Goal: Task Accomplishment & Management: Complete application form

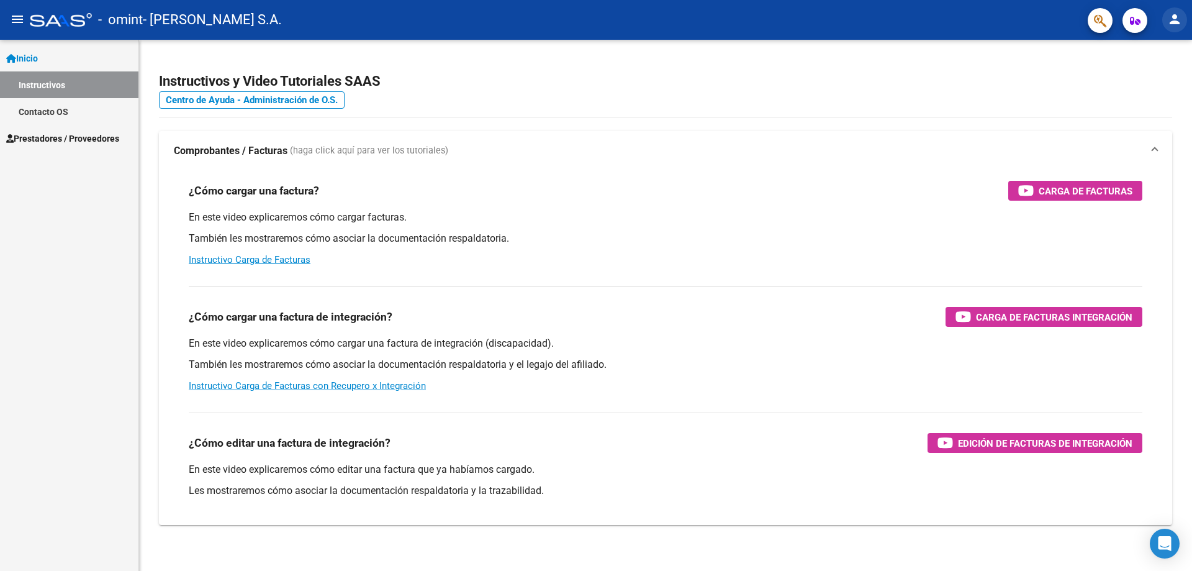
click at [1184, 22] on button "person" at bounding box center [1174, 19] width 25 height 25
click at [1147, 83] on button "exit_to_app Salir" at bounding box center [1149, 82] width 76 height 30
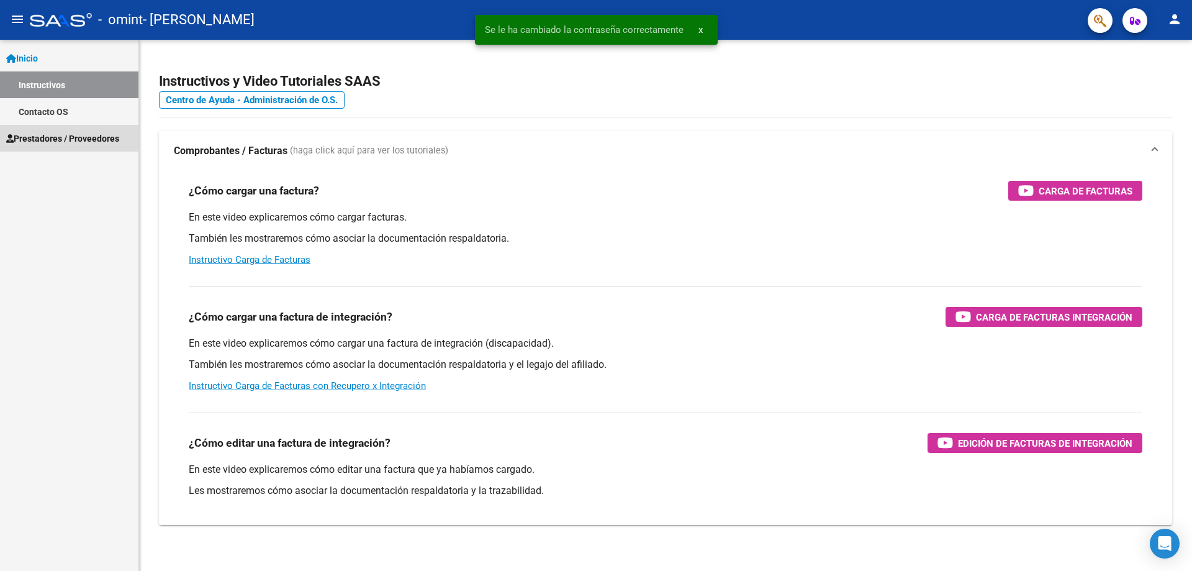
click at [111, 140] on span "Prestadores / Proveedores" at bounding box center [62, 139] width 113 height 14
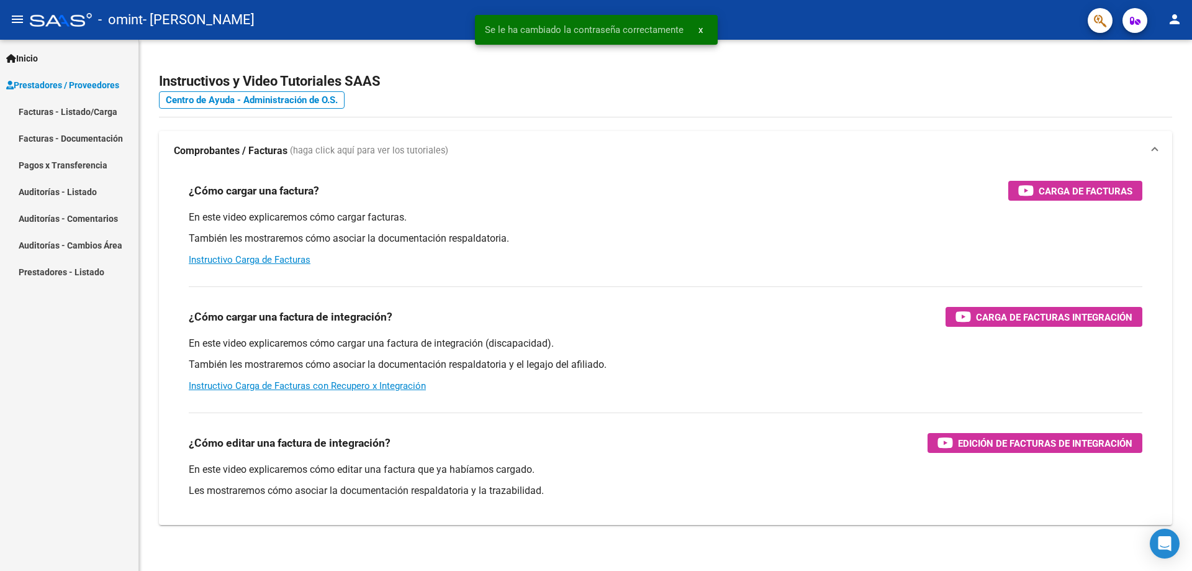
click at [83, 113] on link "Facturas - Listado/Carga" at bounding box center [69, 111] width 138 height 27
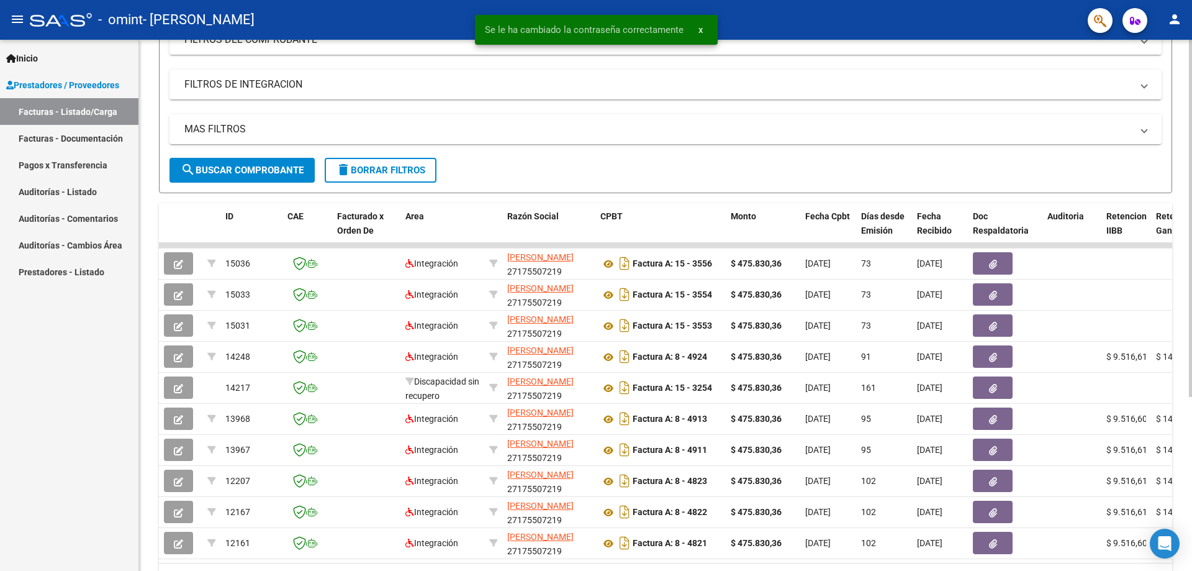
scroll to position [248, 0]
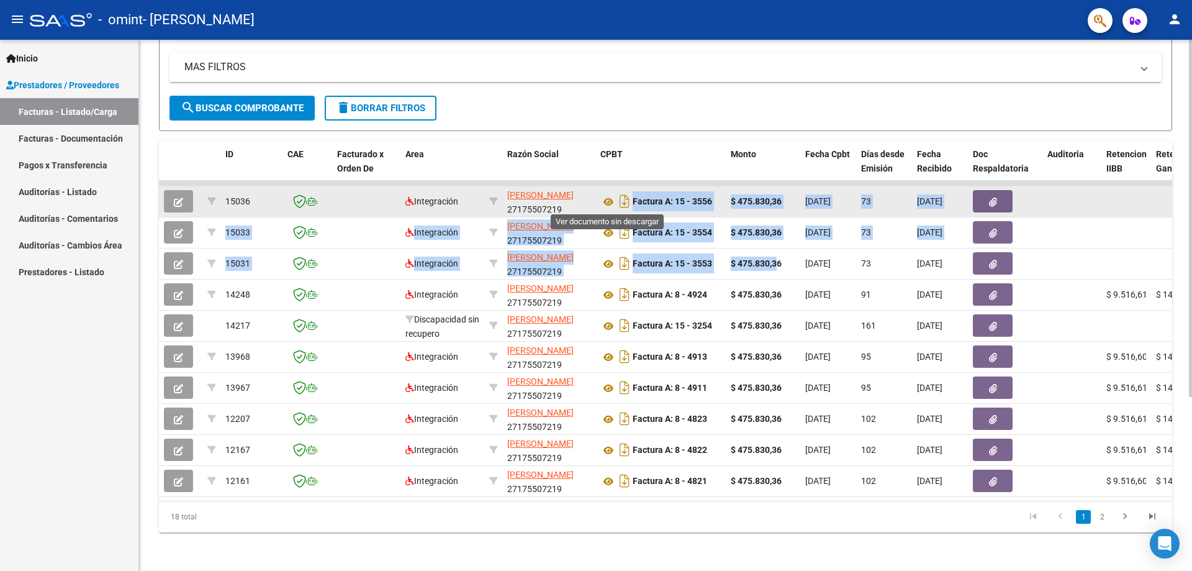
drag, startPoint x: 780, startPoint y: 255, endPoint x: 613, endPoint y: 193, distance: 178.2
click at [613, 193] on datatable-scroller "15036 Integración [PERSON_NAME] 27175507219 Factura A: 15 - 3556 $ 475.830,36 […" at bounding box center [665, 339] width 1013 height 316
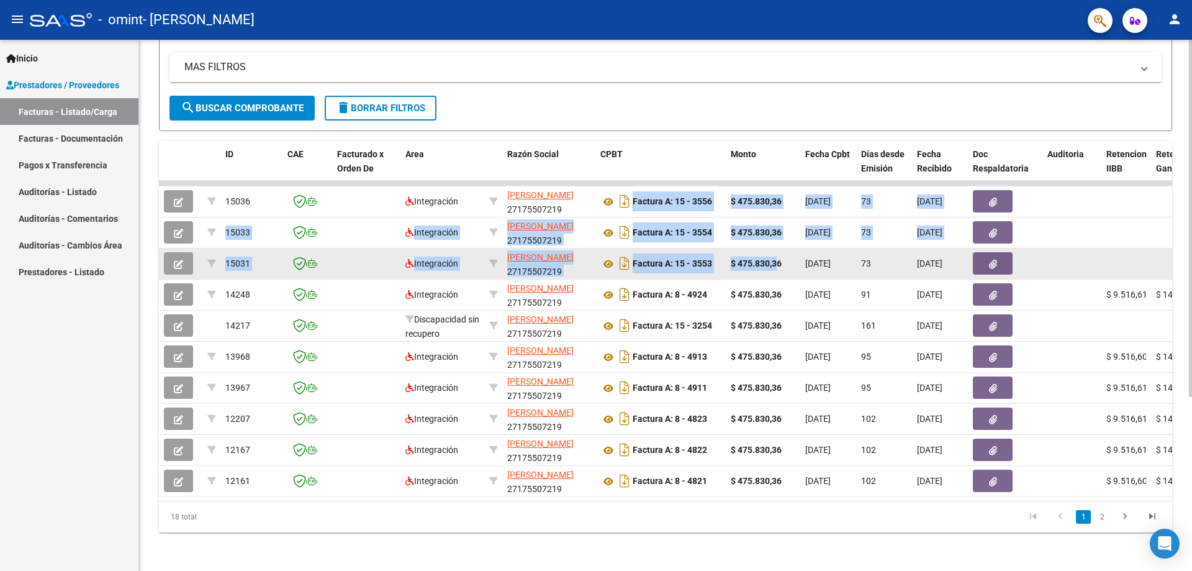
click at [167, 260] on button "button" at bounding box center [178, 263] width 29 height 22
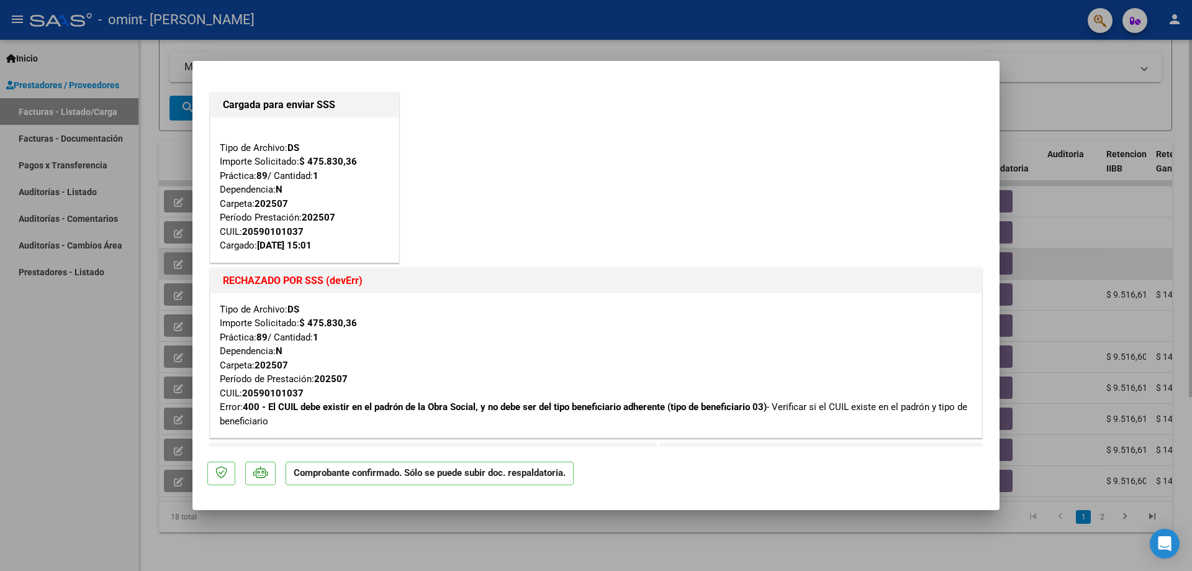
click at [167, 260] on div at bounding box center [596, 285] width 1192 height 571
type input "$ 0,00"
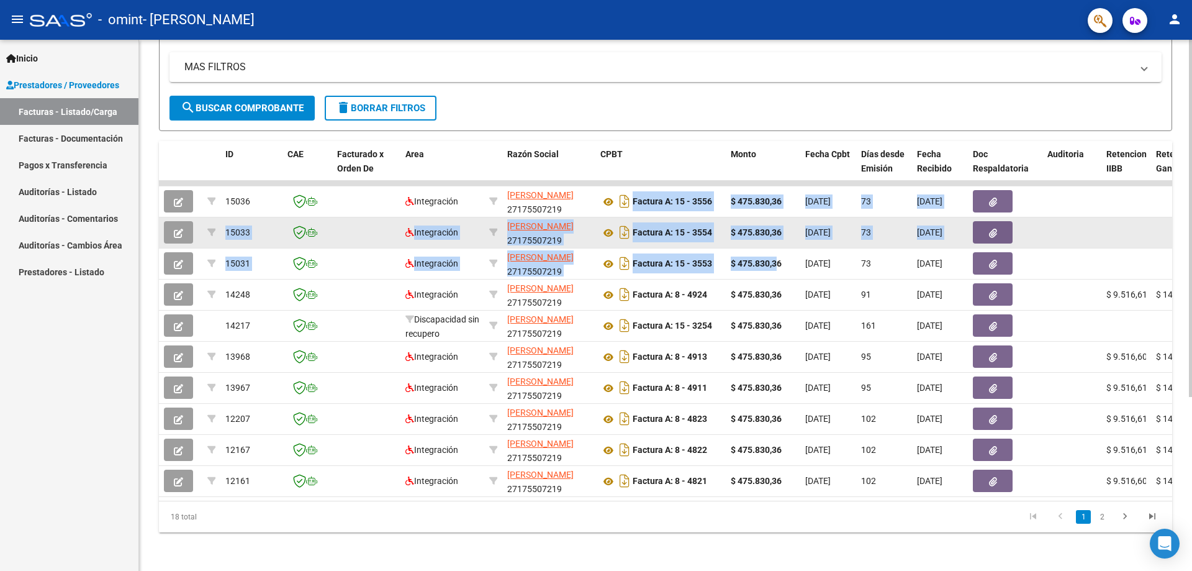
click at [179, 243] on button "button" at bounding box center [178, 232] width 29 height 22
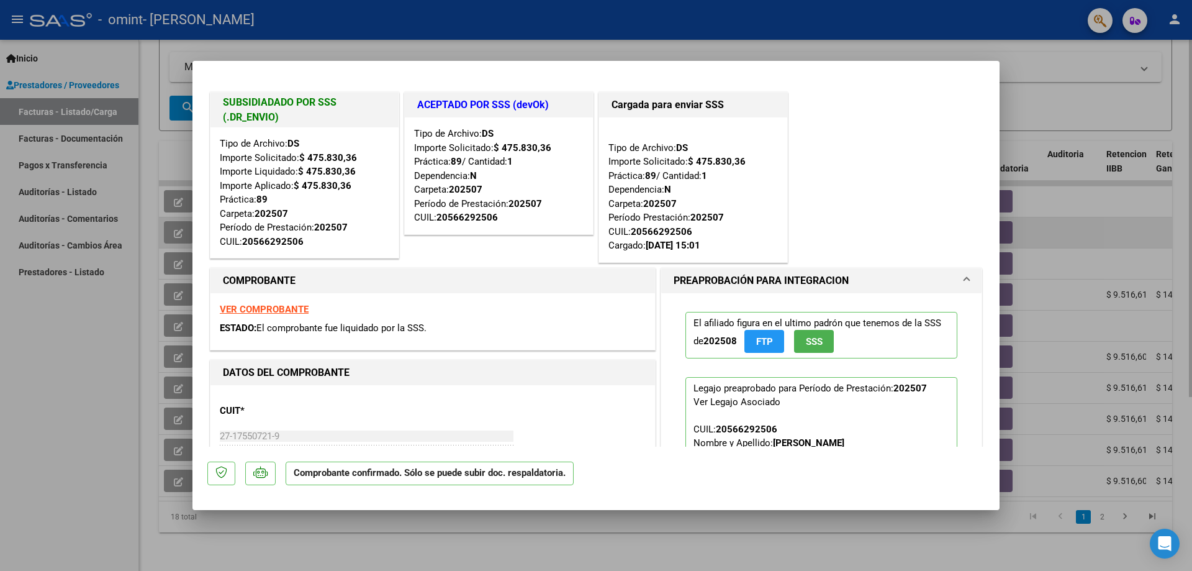
click at [179, 243] on div at bounding box center [596, 285] width 1192 height 571
type input "$ 0,00"
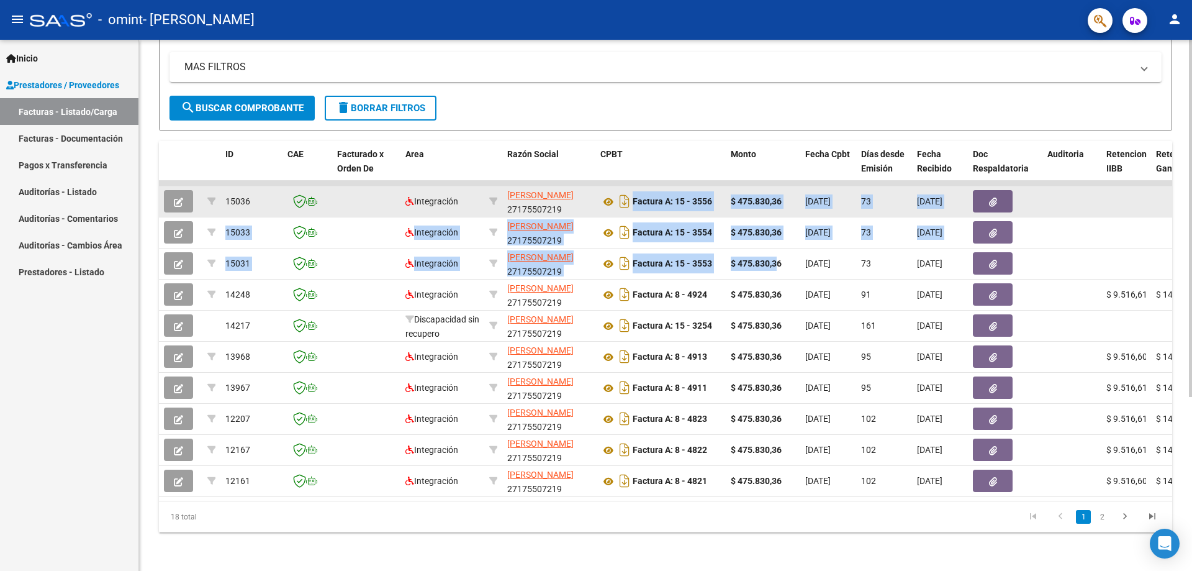
click at [176, 200] on icon "button" at bounding box center [178, 201] width 9 height 9
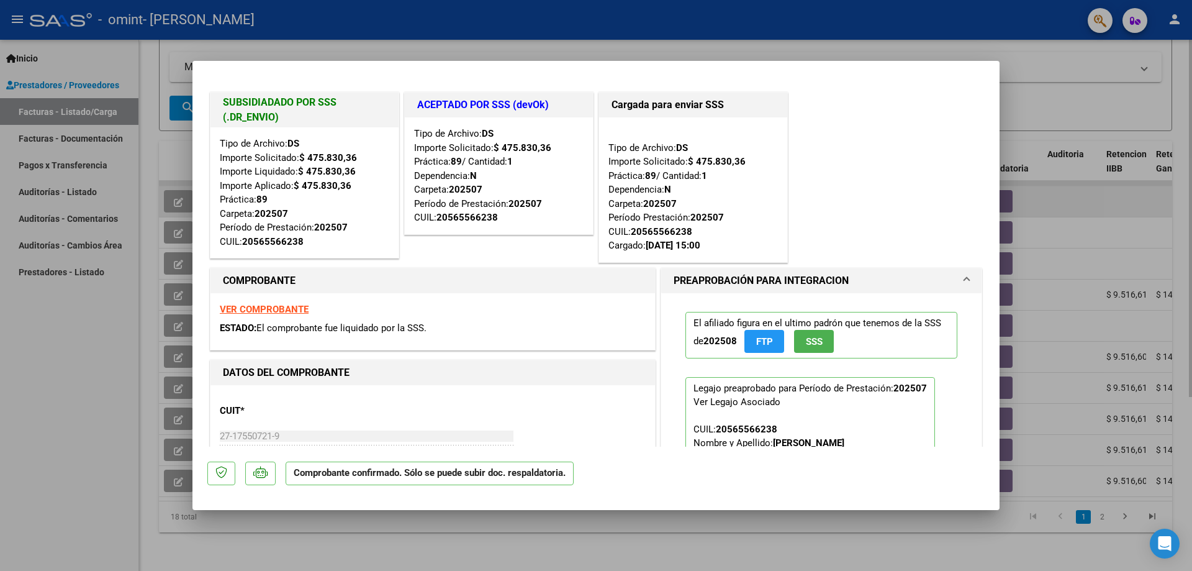
click at [176, 200] on div at bounding box center [596, 285] width 1192 height 571
type input "$ 0,00"
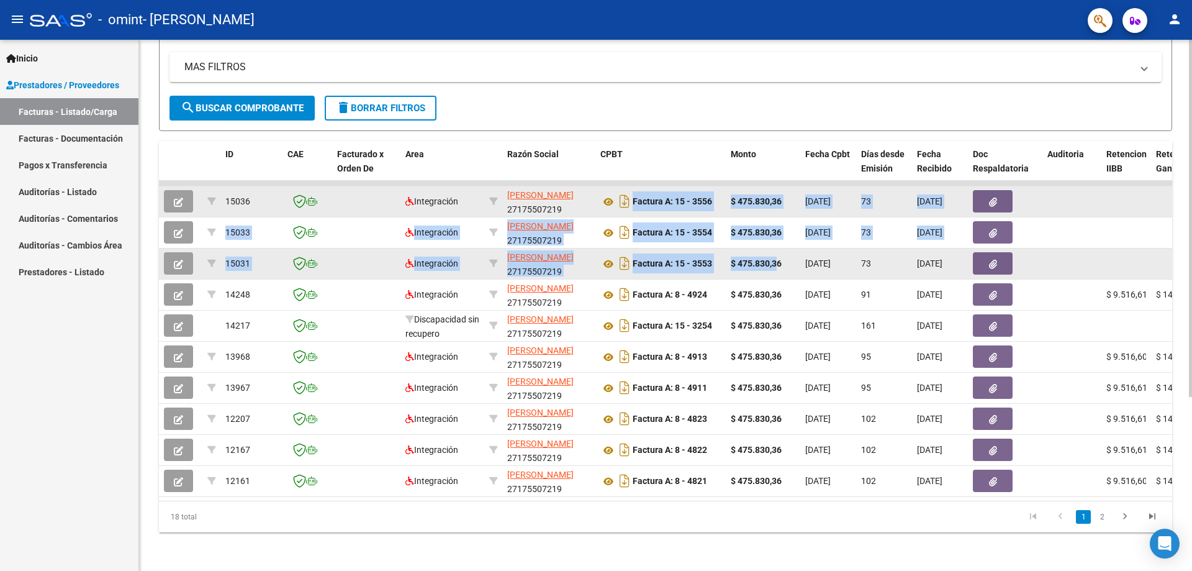
click at [176, 261] on icon "button" at bounding box center [178, 263] width 9 height 9
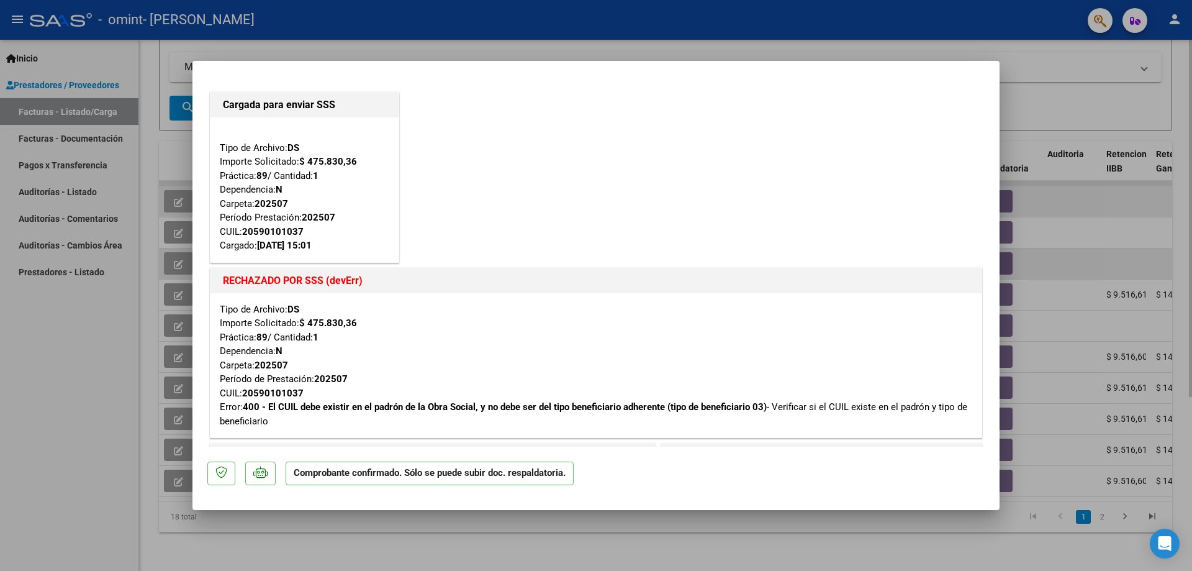
click at [176, 261] on div at bounding box center [596, 285] width 1192 height 571
type input "$ 0,00"
